Goal: Use online tool/utility: Use online tool/utility

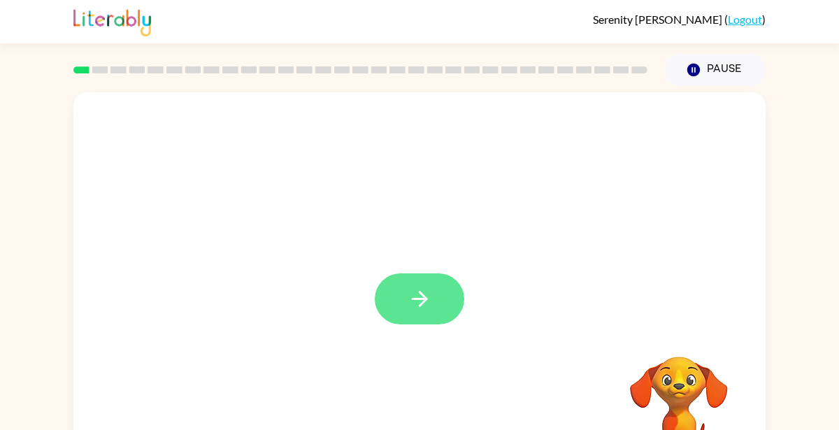
click at [417, 299] on icon "button" at bounding box center [419, 299] width 16 height 16
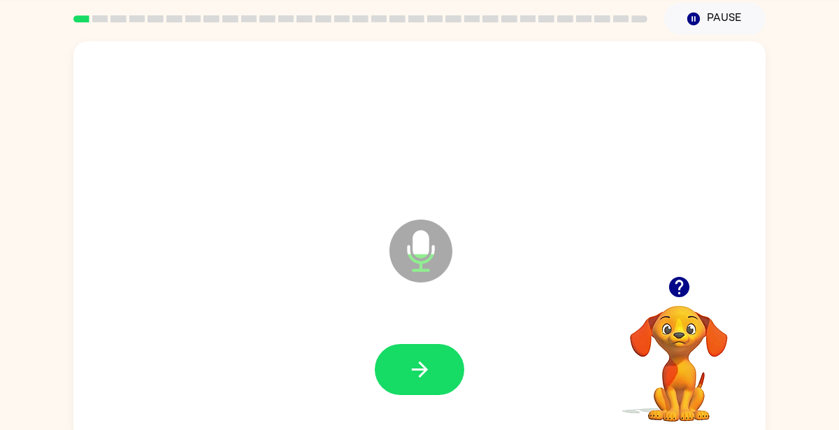
scroll to position [62, 0]
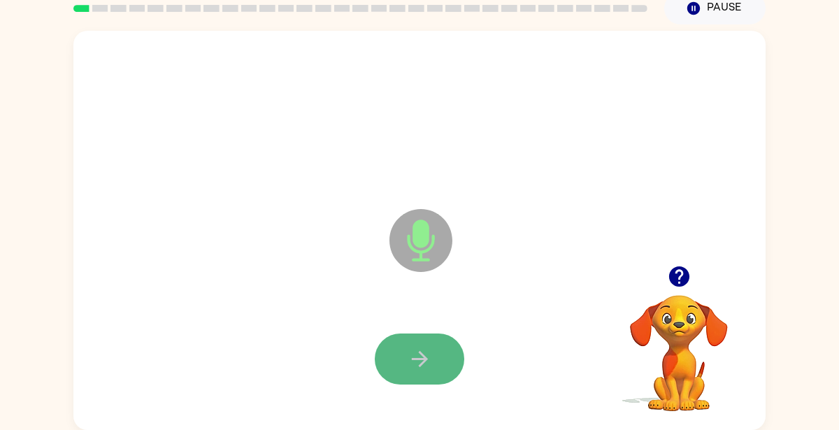
click at [419, 349] on icon "button" at bounding box center [420, 359] width 24 height 24
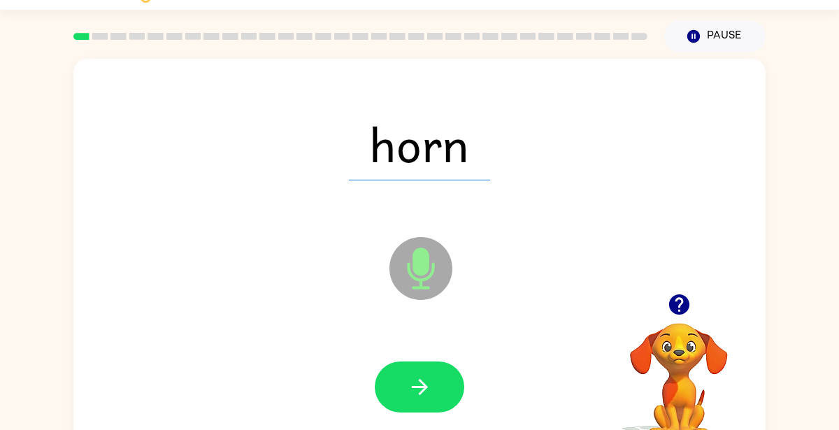
scroll to position [36, 0]
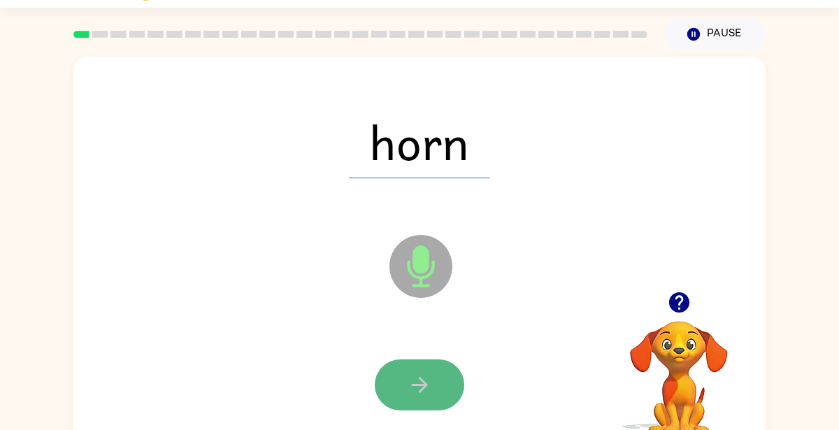
click at [421, 385] on icon "button" at bounding box center [419, 385] width 16 height 16
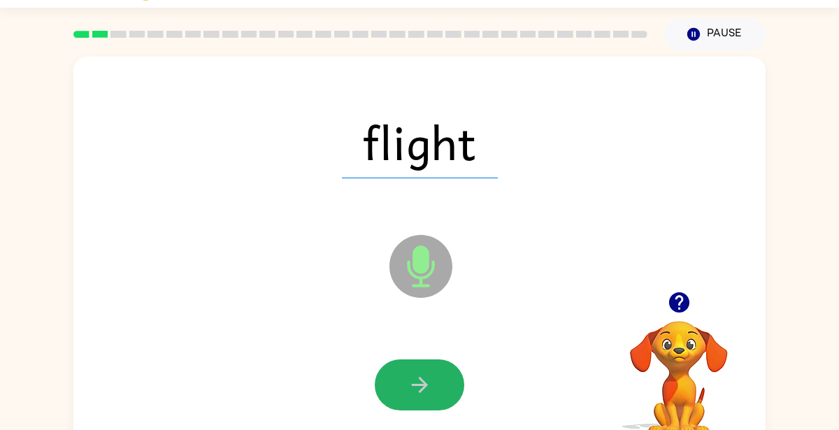
click at [421, 385] on icon "button" at bounding box center [419, 385] width 16 height 16
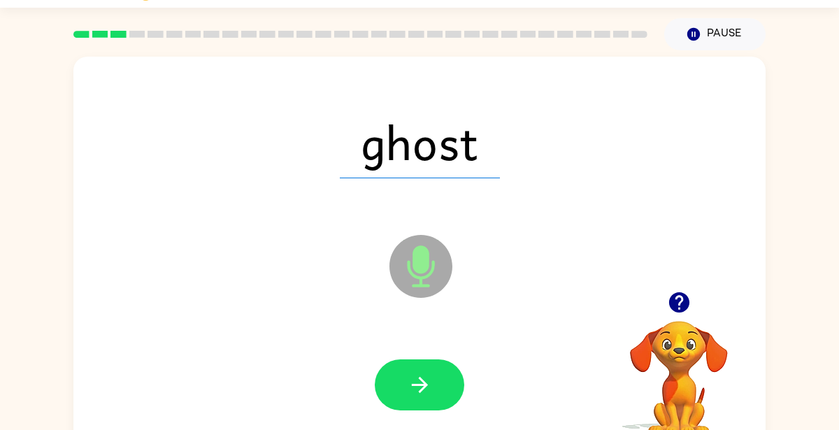
click at [421, 385] on icon "button" at bounding box center [419, 385] width 16 height 16
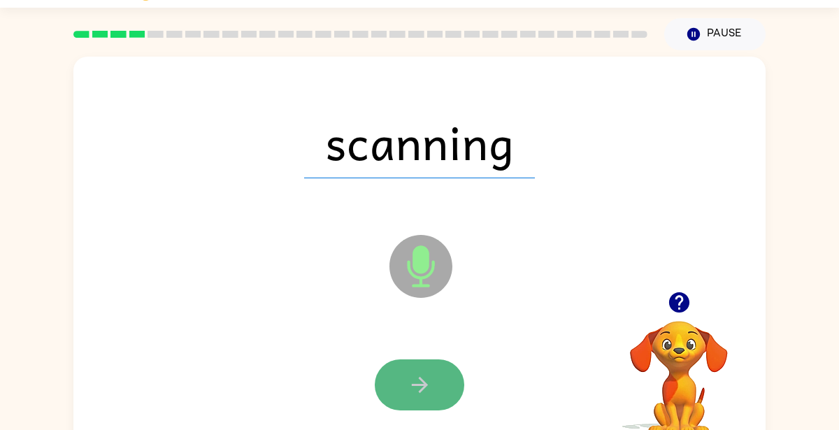
click at [414, 387] on icon "button" at bounding box center [420, 385] width 24 height 24
click at [415, 387] on icon "button" at bounding box center [420, 385] width 24 height 24
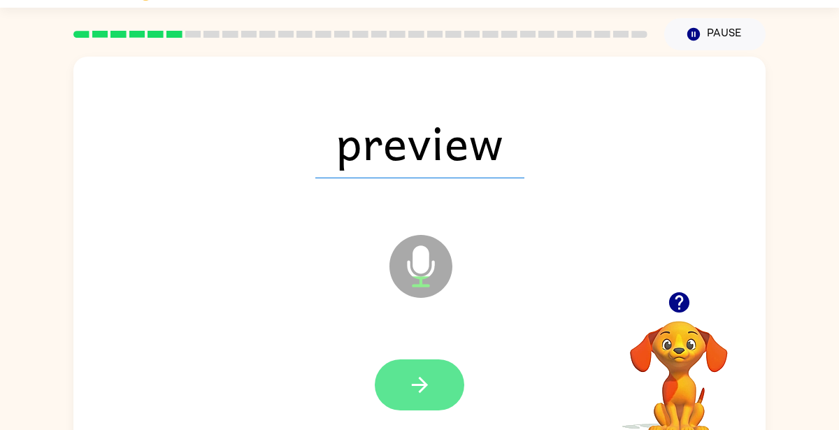
click at [415, 387] on icon "button" at bounding box center [420, 385] width 24 height 24
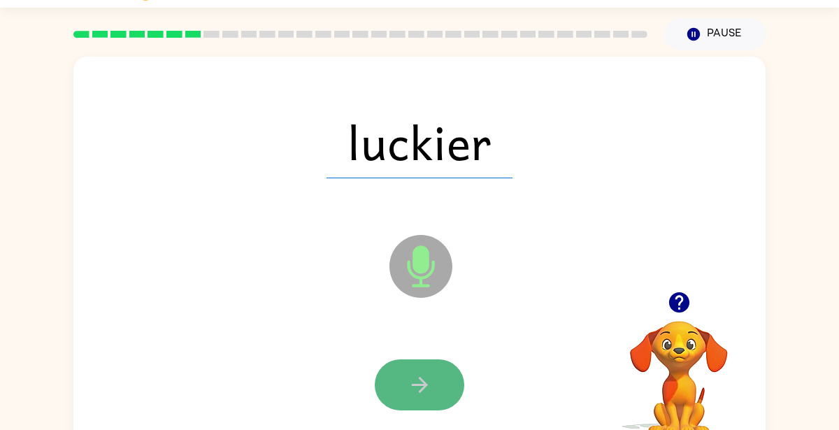
click at [416, 389] on icon "button" at bounding box center [420, 385] width 24 height 24
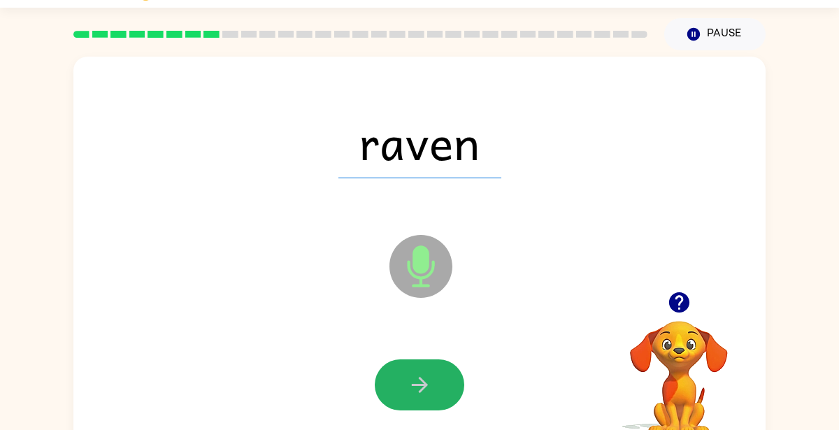
click at [416, 389] on icon "button" at bounding box center [420, 385] width 24 height 24
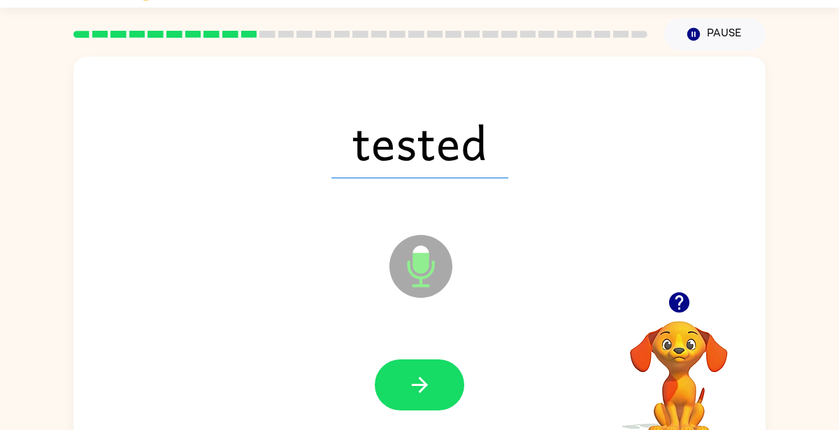
click at [416, 389] on icon "button" at bounding box center [420, 385] width 24 height 24
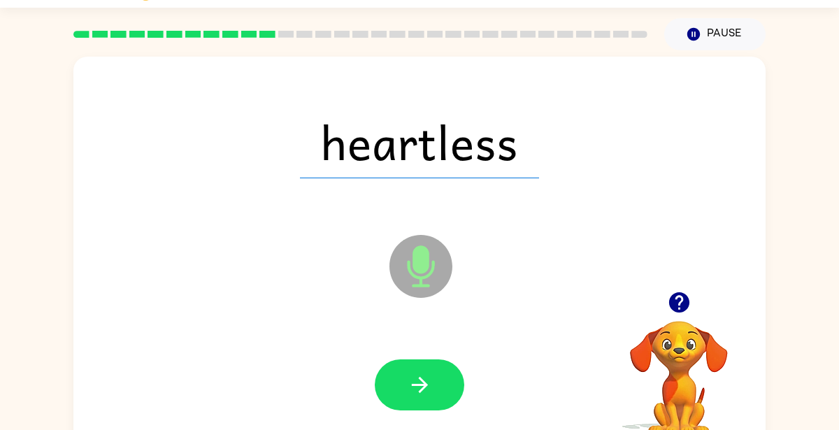
click at [231, 32] on rect at bounding box center [230, 34] width 16 height 7
click at [412, 378] on icon "button" at bounding box center [420, 385] width 24 height 24
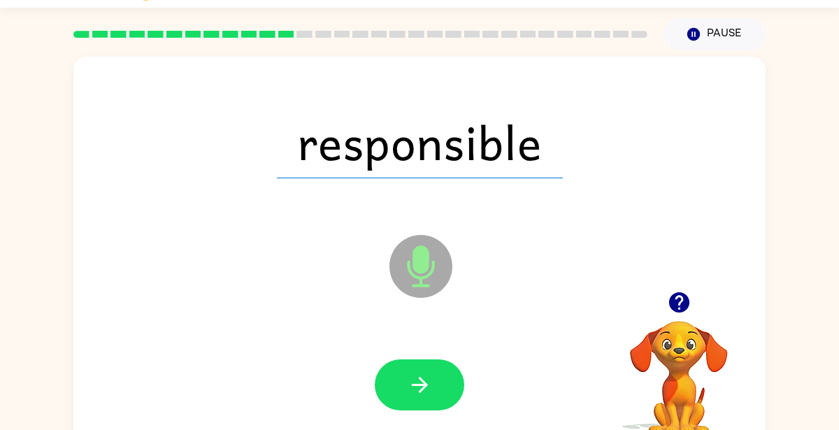
click at [412, 378] on icon "button" at bounding box center [420, 385] width 24 height 24
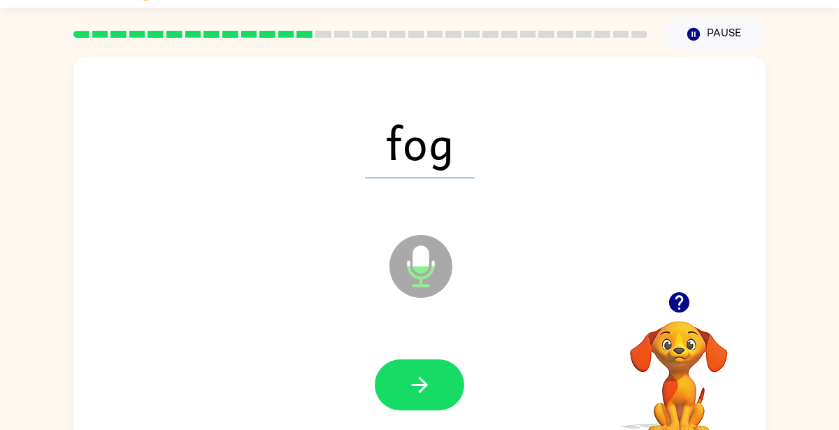
click at [412, 378] on icon "button" at bounding box center [420, 385] width 24 height 24
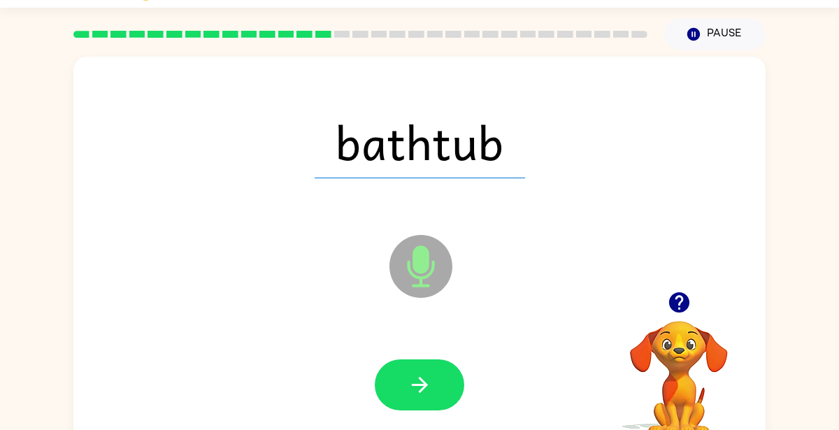
click at [412, 378] on icon "button" at bounding box center [420, 385] width 24 height 24
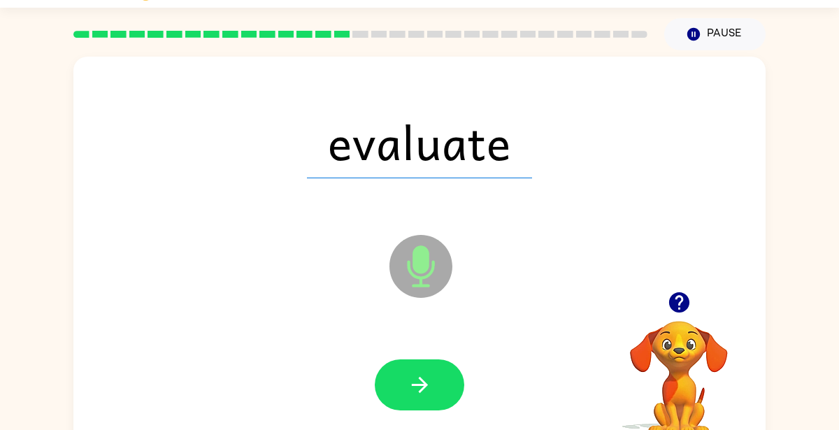
click at [412, 378] on icon "button" at bounding box center [420, 385] width 24 height 24
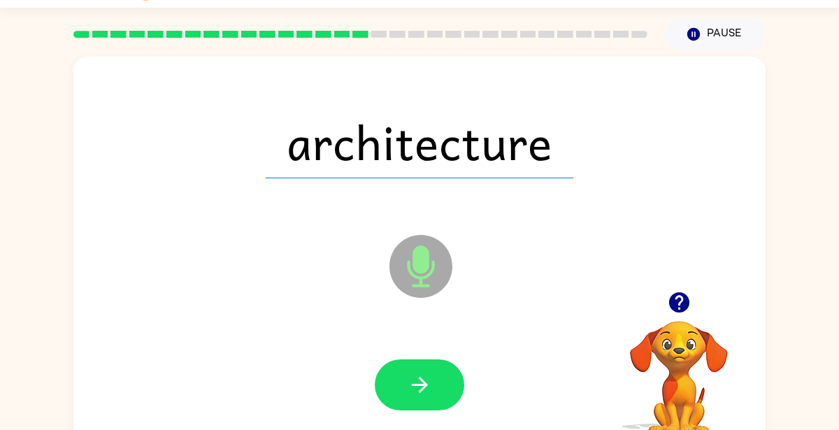
click at [412, 378] on icon "button" at bounding box center [420, 385] width 24 height 24
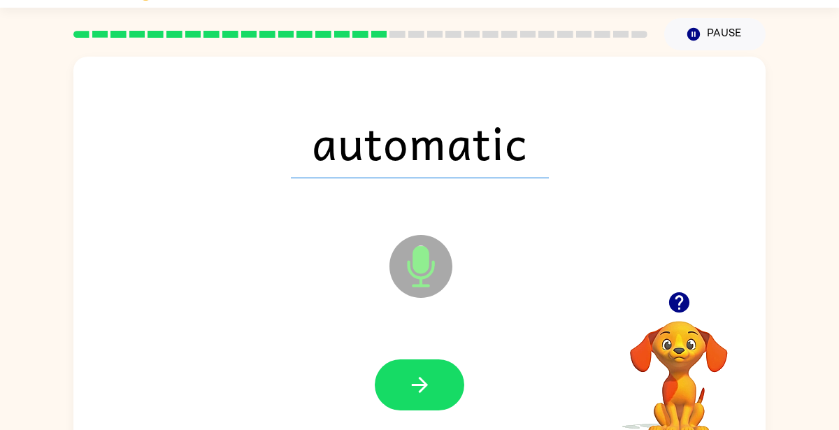
click at [412, 378] on icon "button" at bounding box center [420, 385] width 24 height 24
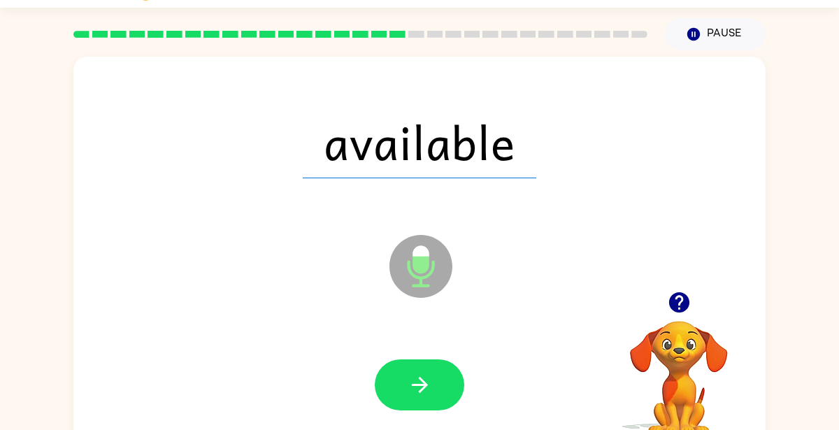
click at [412, 378] on icon "button" at bounding box center [420, 385] width 24 height 24
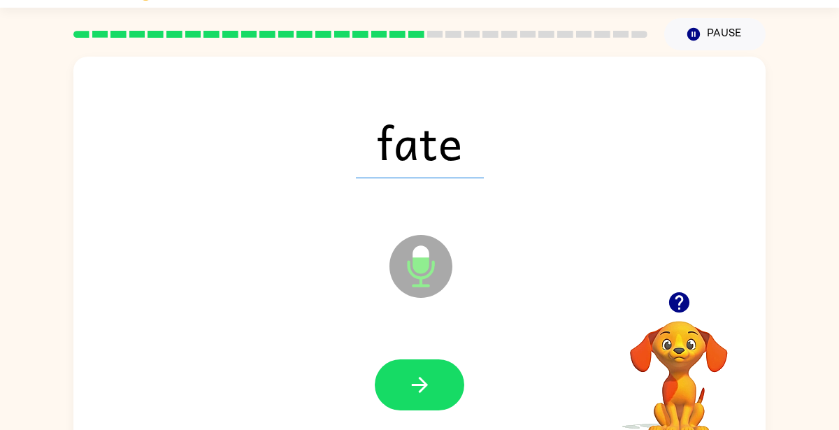
click at [412, 378] on icon "button" at bounding box center [420, 385] width 24 height 24
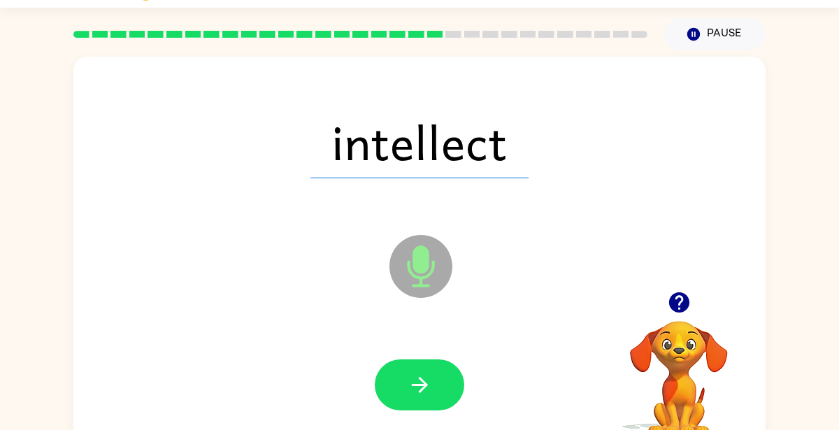
click at [412, 378] on icon "button" at bounding box center [420, 385] width 24 height 24
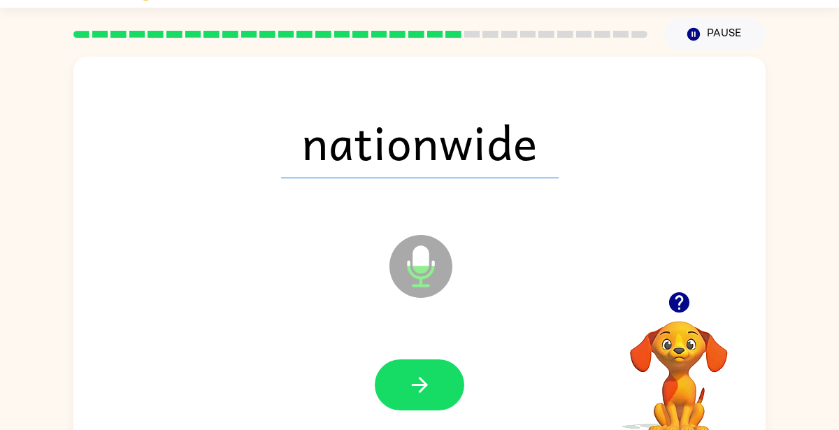
click at [412, 378] on icon "button" at bounding box center [420, 385] width 24 height 24
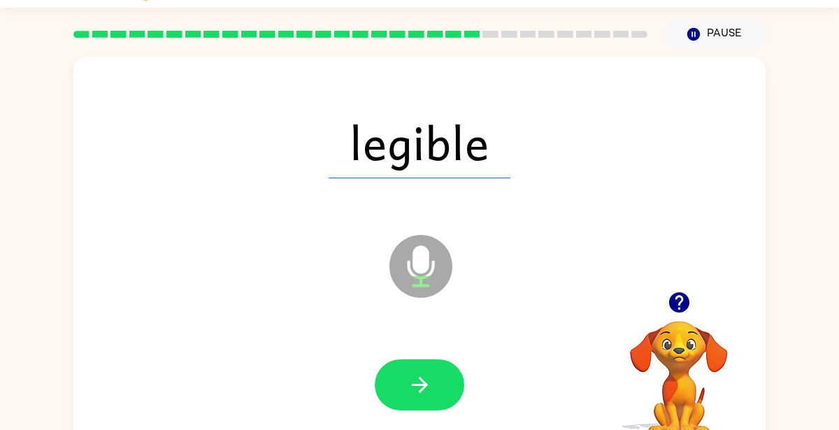
click at [412, 378] on icon "button" at bounding box center [420, 385] width 24 height 24
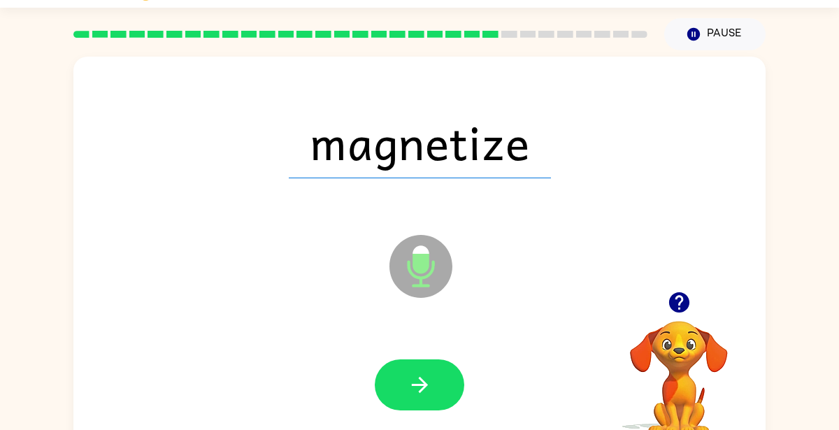
click at [412, 378] on icon "button" at bounding box center [420, 385] width 24 height 24
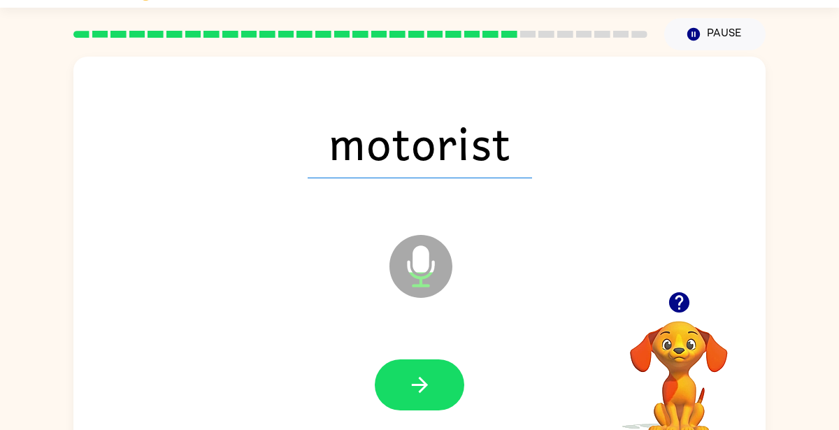
click at [412, 378] on icon "button" at bounding box center [420, 385] width 24 height 24
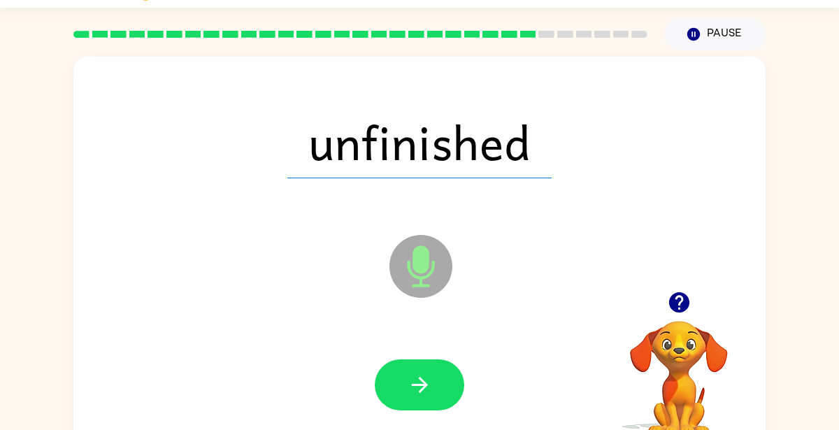
click at [412, 378] on icon "button" at bounding box center [420, 385] width 24 height 24
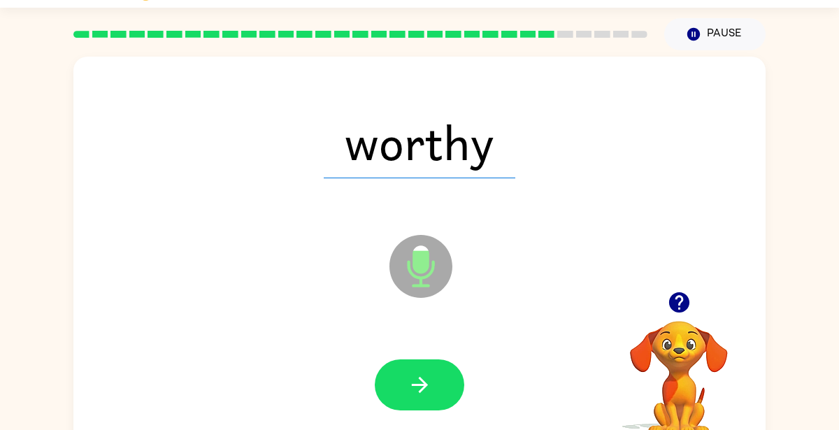
click at [412, 378] on icon "button" at bounding box center [420, 385] width 24 height 24
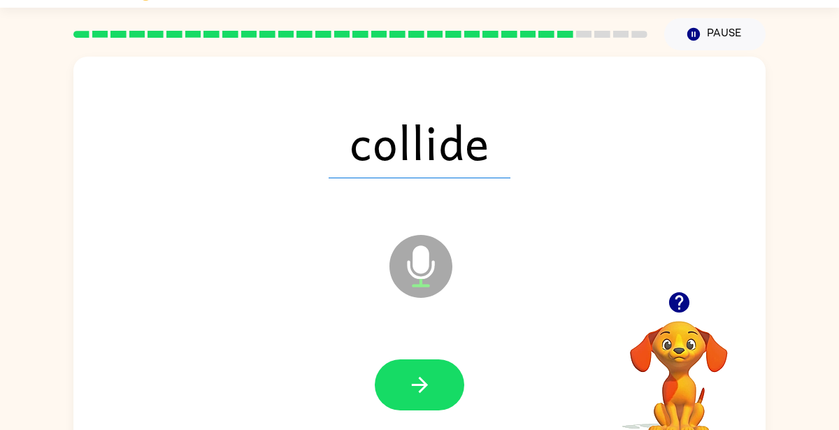
click at [412, 378] on icon "button" at bounding box center [420, 385] width 24 height 24
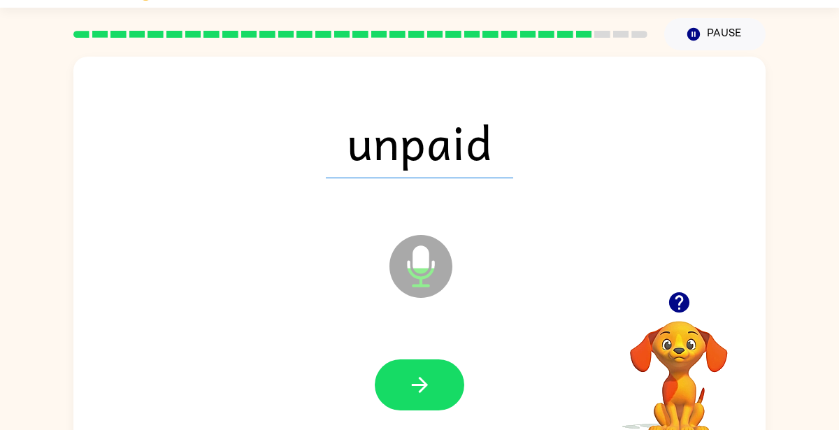
click at [412, 378] on icon "button" at bounding box center [420, 385] width 24 height 24
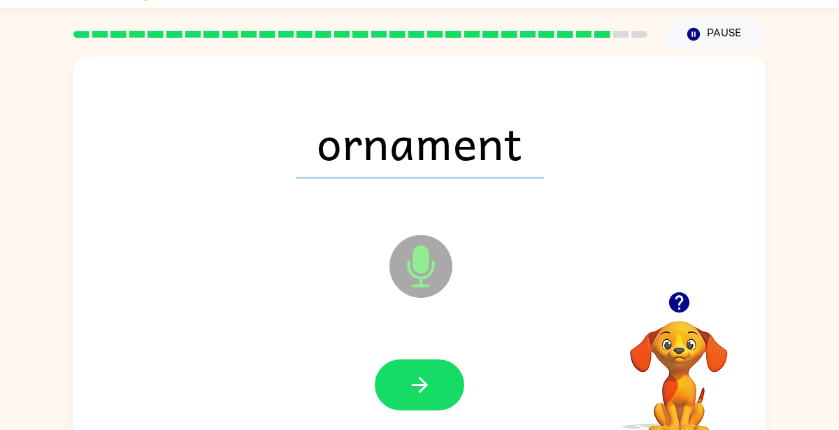
click at [412, 378] on icon "button" at bounding box center [420, 385] width 24 height 24
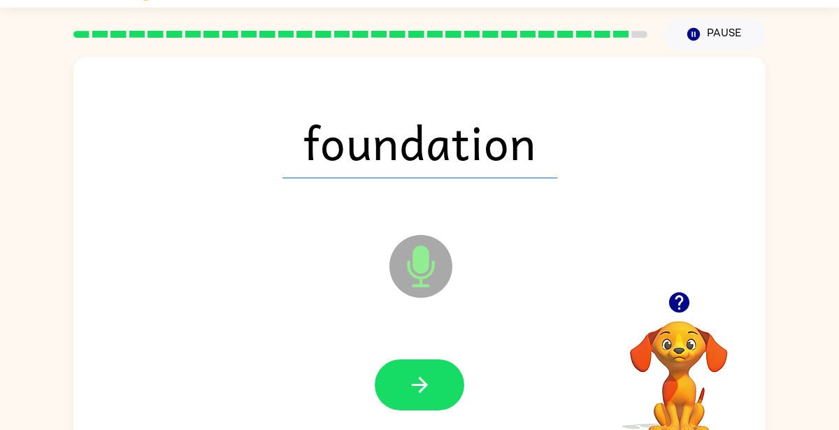
click at [412, 378] on icon "button" at bounding box center [420, 385] width 24 height 24
